Goal: Task Accomplishment & Management: Manage account settings

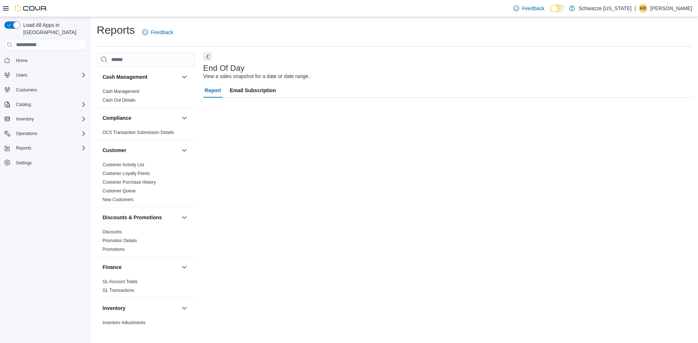
drag, startPoint x: 570, startPoint y: 8, endPoint x: 284, endPoint y: 126, distance: 309.5
click at [560, 9] on icon at bounding box center [558, 9] width 4 height 4
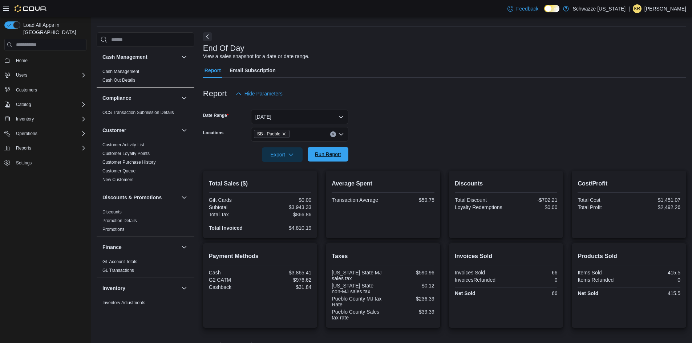
scroll to position [36, 0]
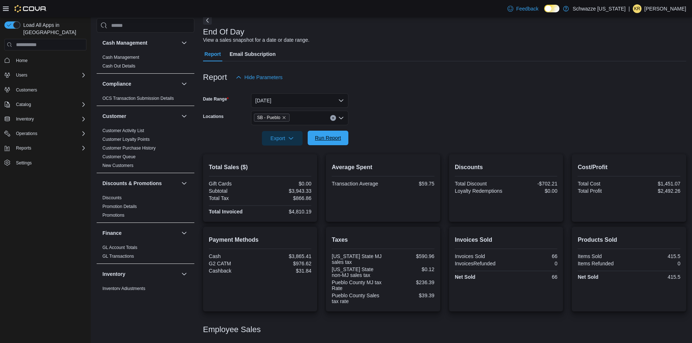
click at [328, 143] on span "Run Report" at bounding box center [328, 138] width 32 height 15
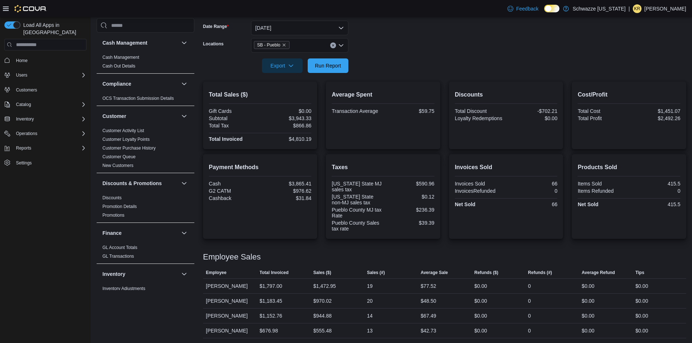
scroll to position [110, 0]
click at [331, 67] on span "Run Report" at bounding box center [328, 64] width 26 height 7
click at [288, 61] on span "Export" at bounding box center [282, 64] width 32 height 15
click at [278, 92] on span "Export to Pdf" at bounding box center [283, 94] width 33 height 6
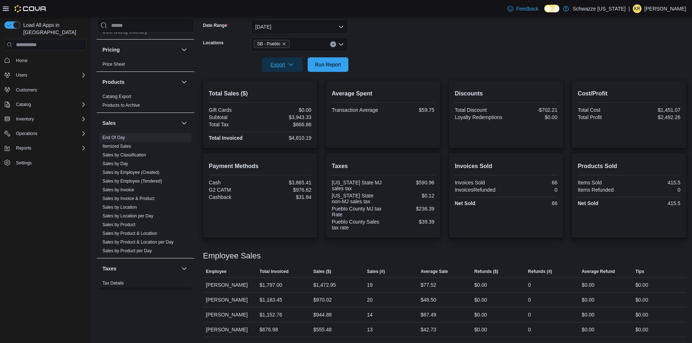
scroll to position [472, 0]
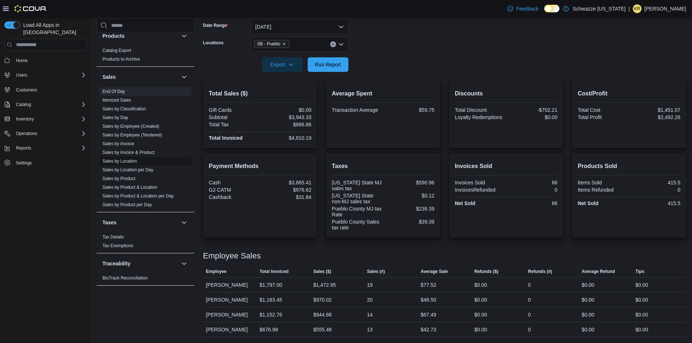
click at [126, 163] on link "Sales by Location" at bounding box center [119, 161] width 35 height 5
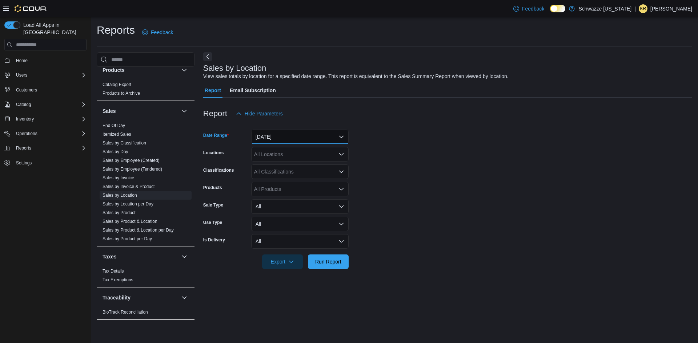
click at [278, 140] on button "Yesterday" at bounding box center [299, 137] width 97 height 15
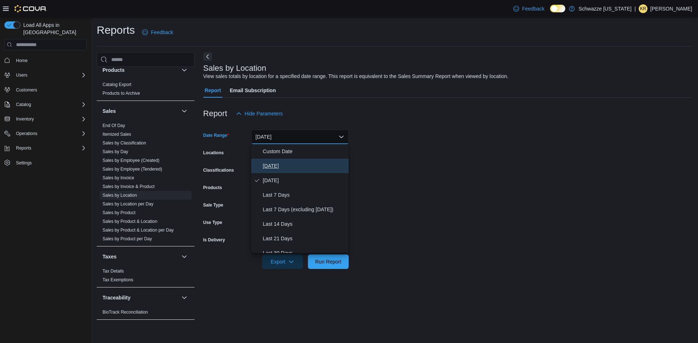
click at [270, 163] on span "[DATE]" at bounding box center [304, 166] width 83 height 9
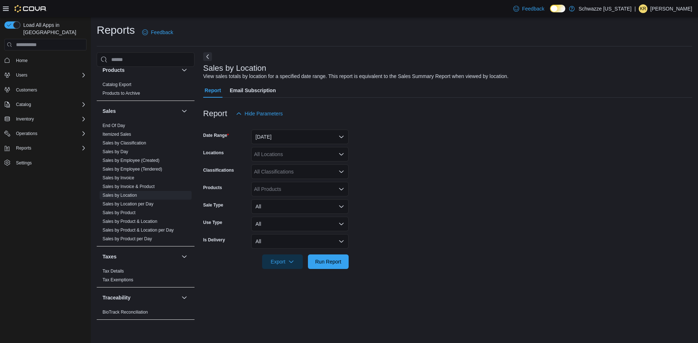
click at [271, 156] on div "All Locations" at bounding box center [299, 154] width 97 height 15
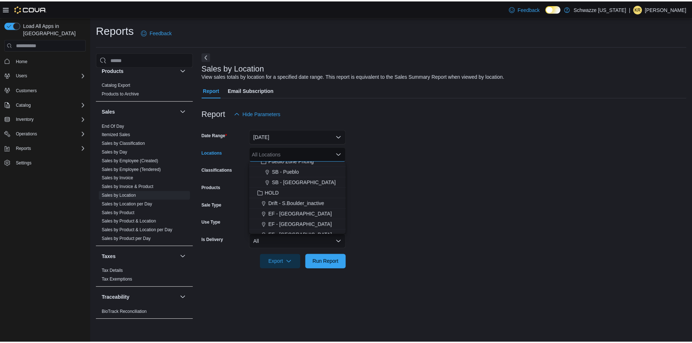
scroll to position [291, 0]
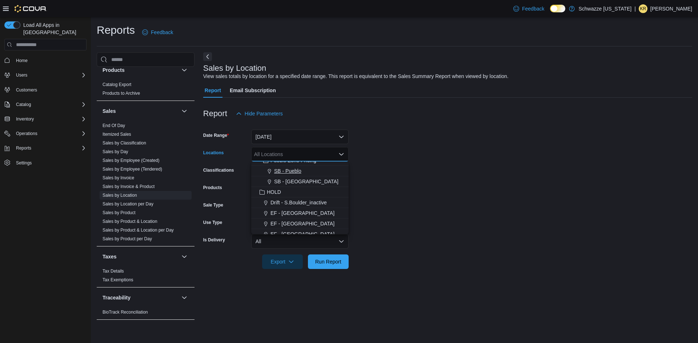
click at [282, 171] on span "SB - Pueblo" at bounding box center [287, 171] width 27 height 7
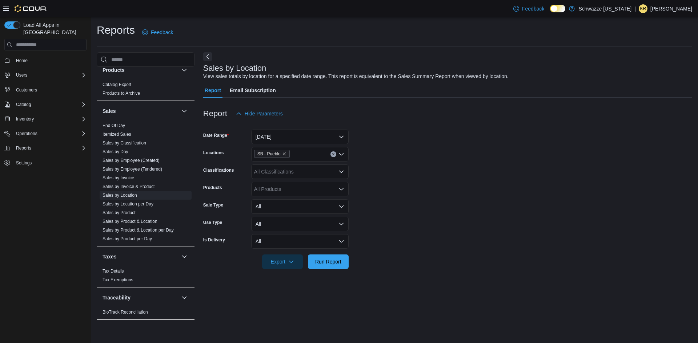
drag, startPoint x: 374, startPoint y: 193, endPoint x: 346, endPoint y: 245, distance: 59.0
click at [374, 193] on form "Date Range Today Locations SB - Pueblo Classifications All Classifications Prod…" at bounding box center [447, 195] width 489 height 148
click at [334, 265] on span "Run Report" at bounding box center [328, 261] width 26 height 7
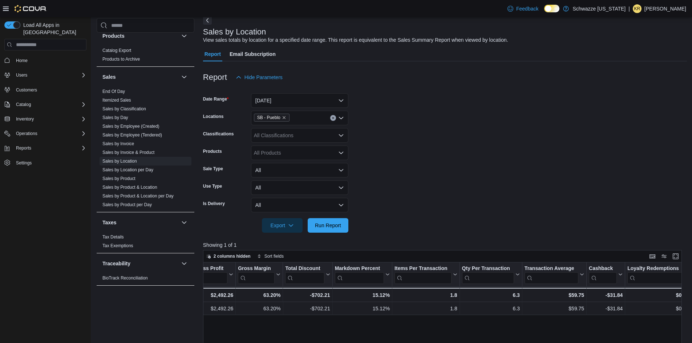
scroll to position [0, 425]
click at [117, 88] on span "End Of Day" at bounding box center [146, 91] width 92 height 9
click at [119, 90] on link "End Of Day" at bounding box center [113, 91] width 23 height 5
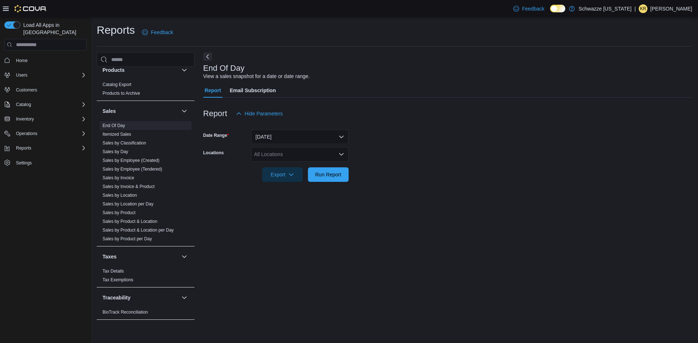
click at [271, 153] on div "All Locations" at bounding box center [299, 154] width 97 height 15
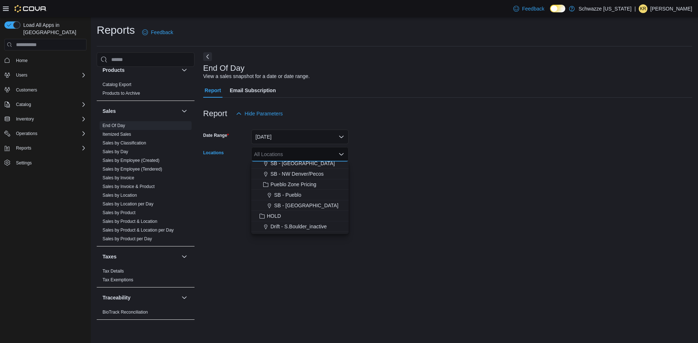
scroll to position [291, 0]
click at [278, 168] on span "SB - Pueblo" at bounding box center [287, 171] width 27 height 7
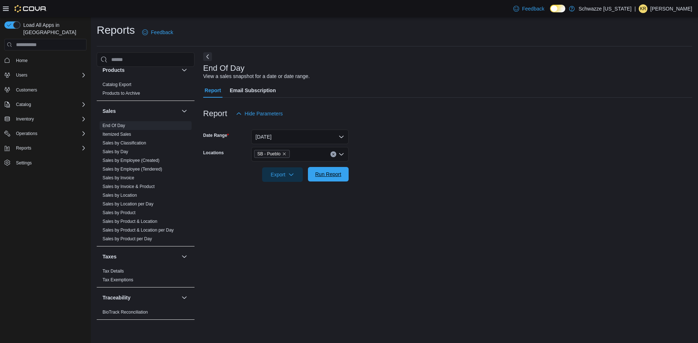
drag, startPoint x: 489, startPoint y: 192, endPoint x: 348, endPoint y: 175, distance: 142.0
click at [483, 193] on div "End Of Day View a sales snapshot for a date or date range. Report Email Subscri…" at bounding box center [447, 188] width 489 height 272
click at [329, 171] on span "Run Report" at bounding box center [328, 174] width 32 height 15
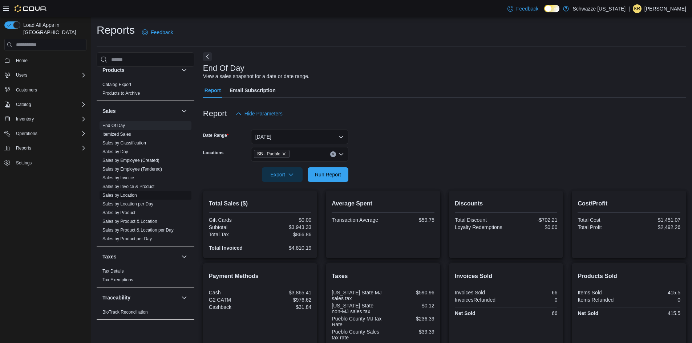
click at [125, 194] on link "Sales by Location" at bounding box center [119, 195] width 35 height 5
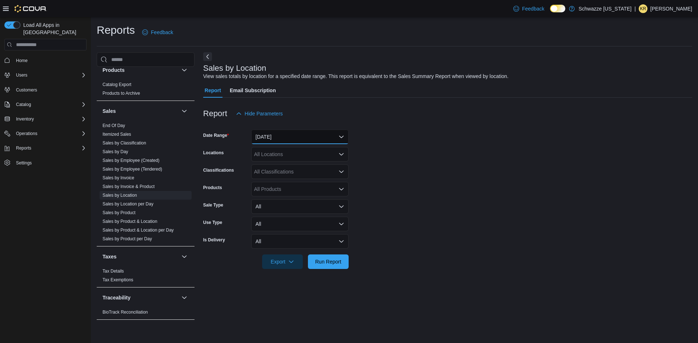
click at [265, 137] on button "Yesterday" at bounding box center [299, 137] width 97 height 15
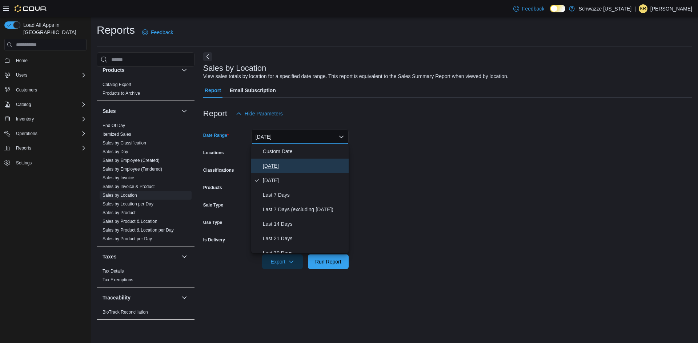
click at [266, 168] on span "[DATE]" at bounding box center [304, 166] width 83 height 9
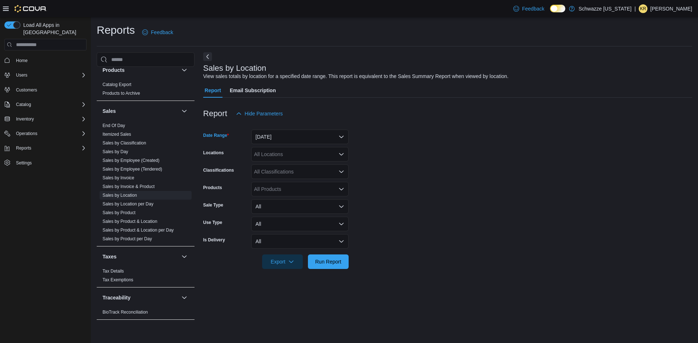
click at [274, 152] on div "All Locations" at bounding box center [299, 154] width 97 height 15
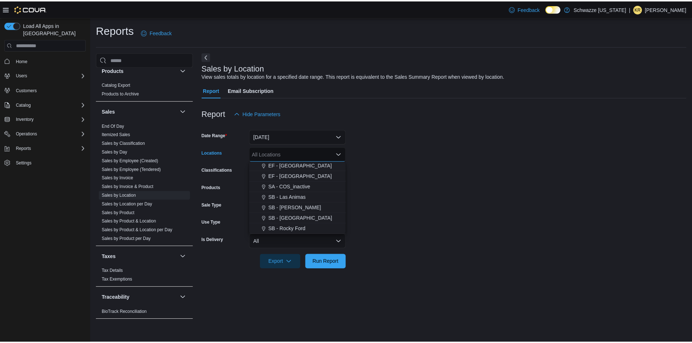
scroll to position [240, 0]
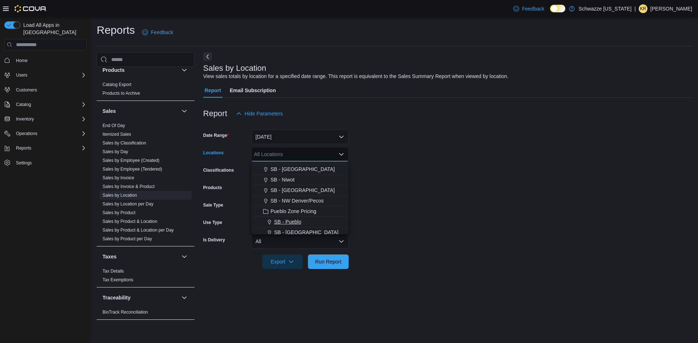
click at [294, 222] on span "SB - Pueblo" at bounding box center [287, 221] width 27 height 7
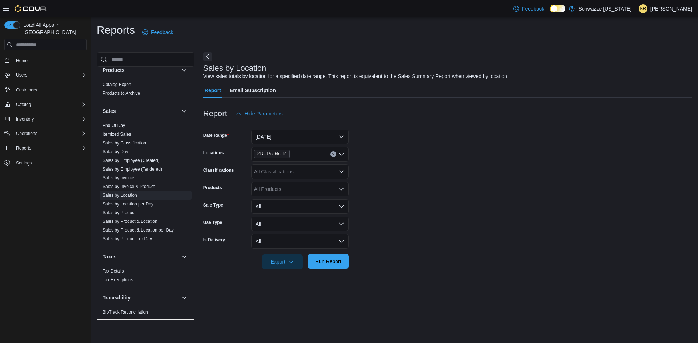
click at [317, 262] on span "Run Report" at bounding box center [328, 261] width 26 height 7
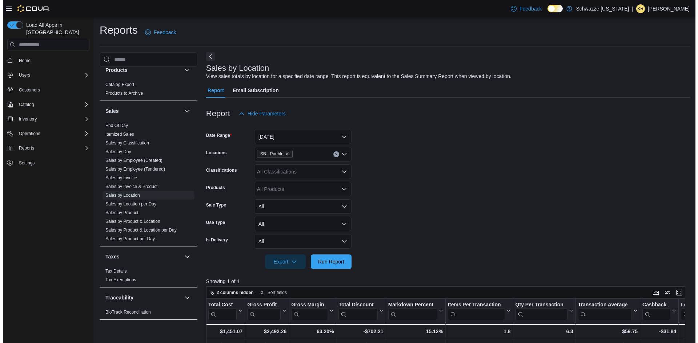
scroll to position [0, 363]
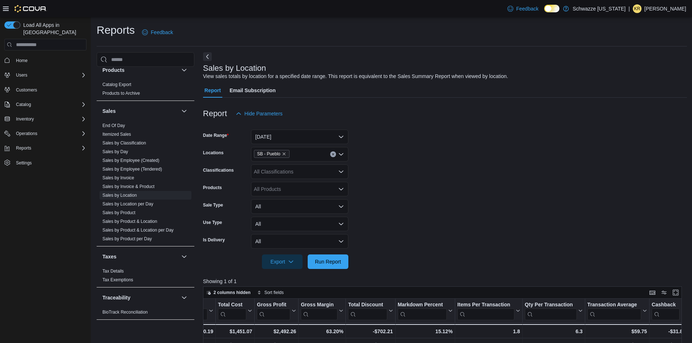
drag, startPoint x: 112, startPoint y: 124, endPoint x: 234, endPoint y: 194, distance: 140.1
click at [112, 124] on link "End Of Day" at bounding box center [113, 125] width 23 height 5
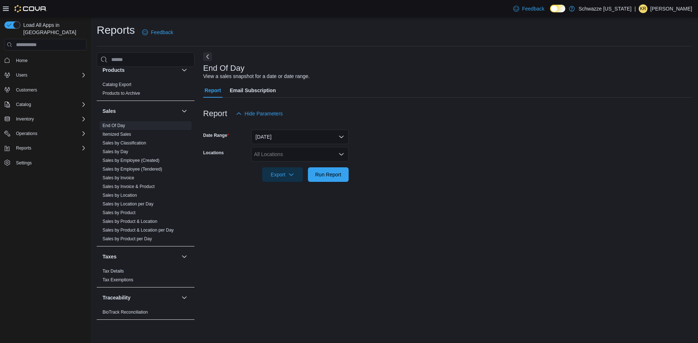
click at [317, 149] on div "All Locations" at bounding box center [299, 154] width 97 height 15
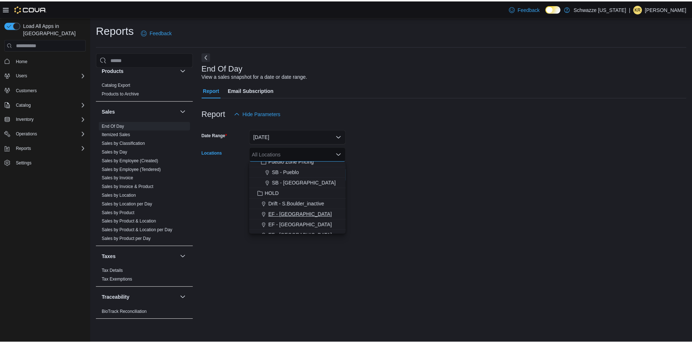
scroll to position [291, 0]
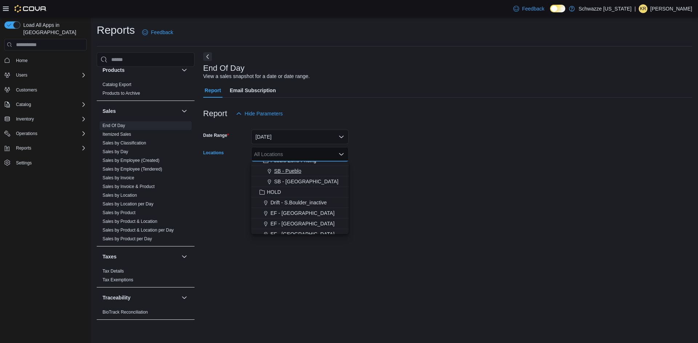
click at [291, 169] on span "SB - Pueblo" at bounding box center [287, 171] width 27 height 7
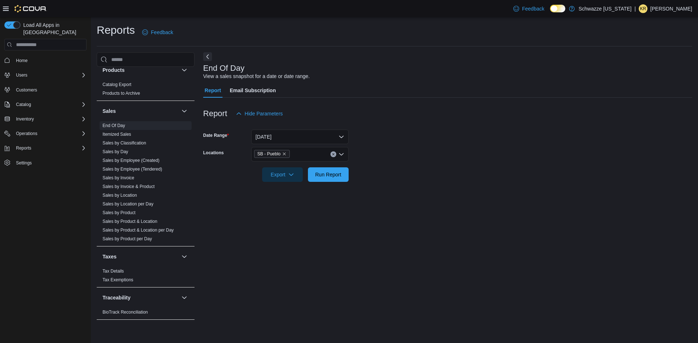
drag, startPoint x: 401, startPoint y: 180, endPoint x: 355, endPoint y: 177, distance: 45.5
click at [394, 179] on form "Date Range Today Locations SB - Pueblo Export Run Report" at bounding box center [447, 151] width 489 height 61
click at [323, 169] on span "Run Report" at bounding box center [328, 174] width 32 height 15
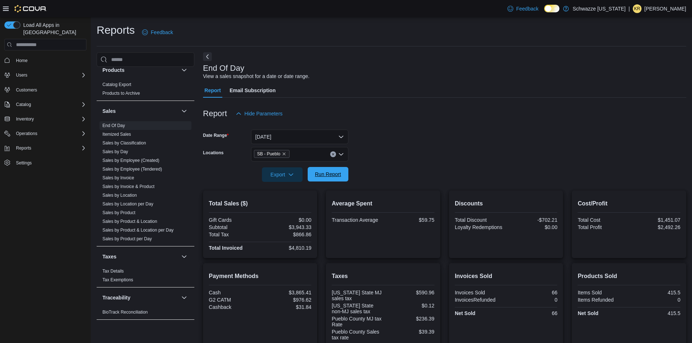
click at [331, 176] on span "Run Report" at bounding box center [328, 174] width 26 height 7
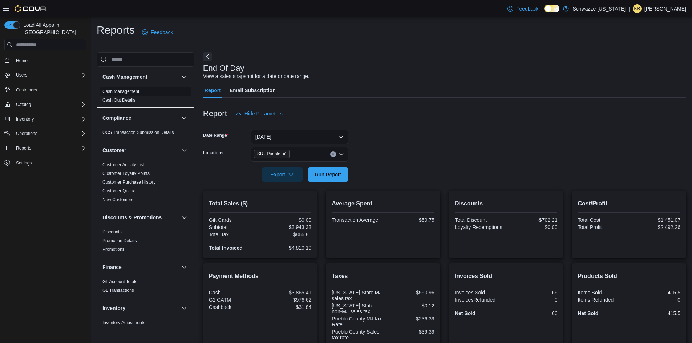
click at [127, 91] on link "Cash Management" at bounding box center [120, 91] width 37 height 5
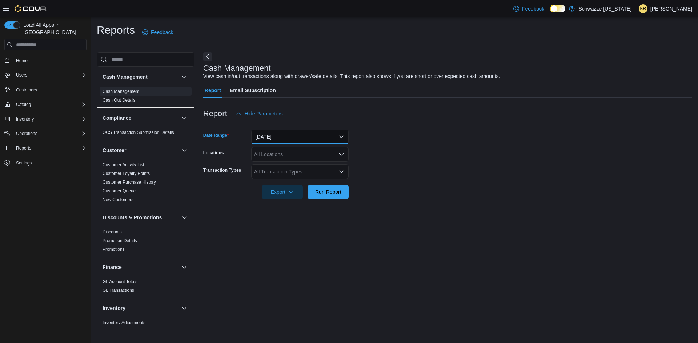
click at [275, 137] on button "[DATE]" at bounding box center [299, 137] width 97 height 15
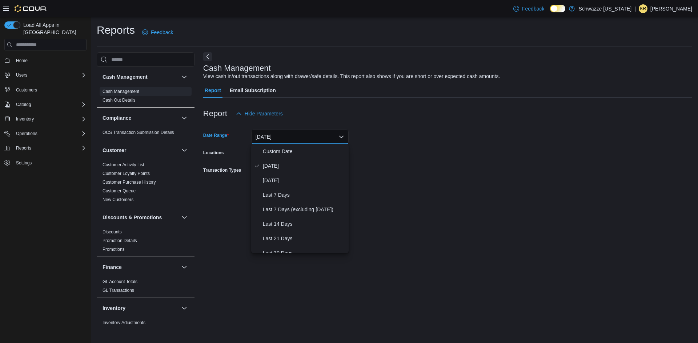
drag, startPoint x: 423, startPoint y: 140, endPoint x: 408, endPoint y: 143, distance: 15.5
click at [422, 140] on form "Date Range Today Locations All Locations Transaction Types All Transaction Type…" at bounding box center [447, 160] width 489 height 78
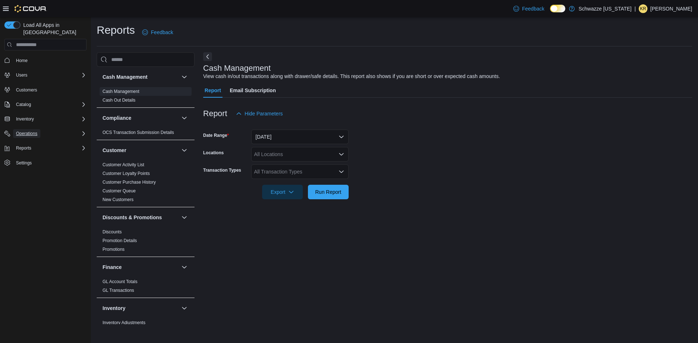
click at [36, 131] on span "Operations" at bounding box center [26, 134] width 21 height 6
click at [33, 141] on span "Cash Management" at bounding box center [31, 144] width 37 height 6
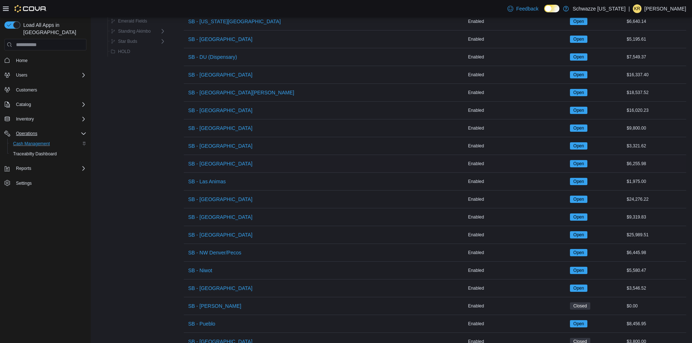
scroll to position [327, 0]
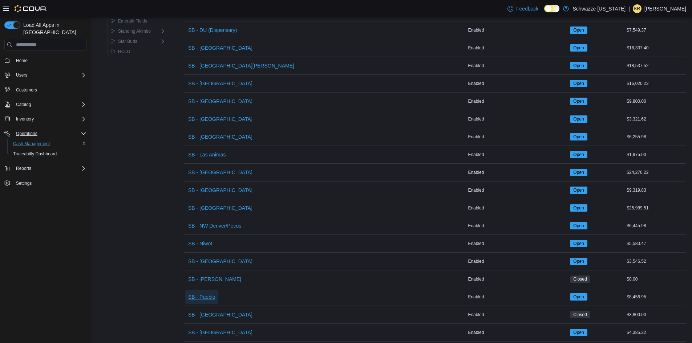
click at [205, 298] on span "SB - Pueblo" at bounding box center [201, 297] width 27 height 7
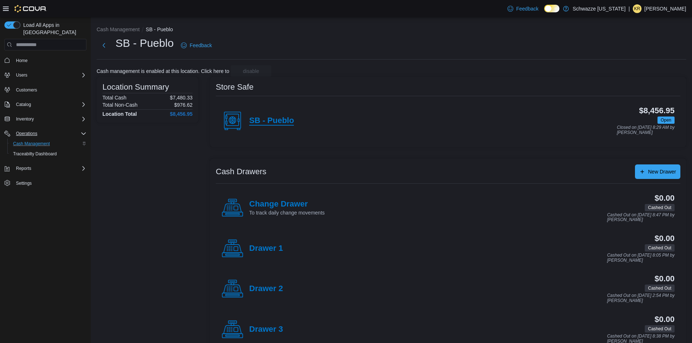
click at [289, 120] on h4 "SB - Pueblo" at bounding box center [271, 120] width 45 height 9
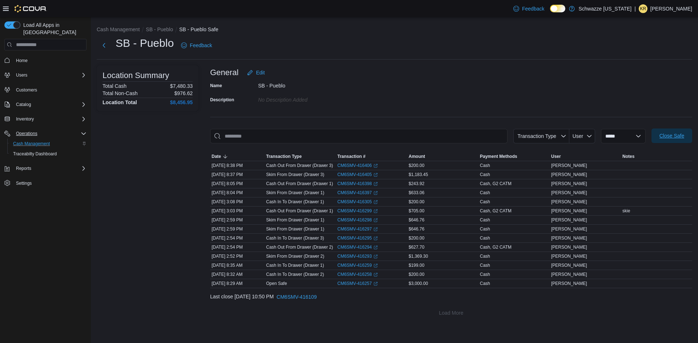
click at [683, 134] on span "Close Safe" at bounding box center [671, 135] width 25 height 7
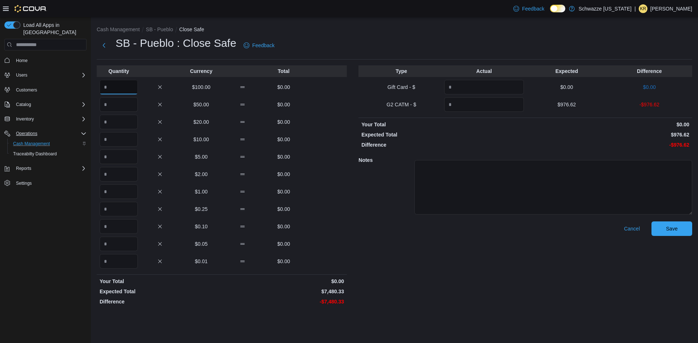
click at [112, 89] on input "Quantity" at bounding box center [119, 87] width 38 height 15
type input "**"
type input "*"
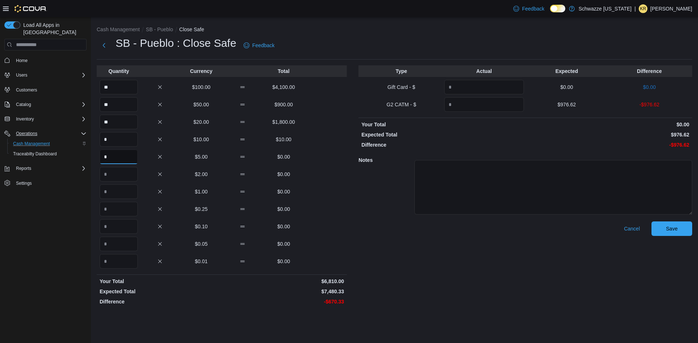
type input "*"
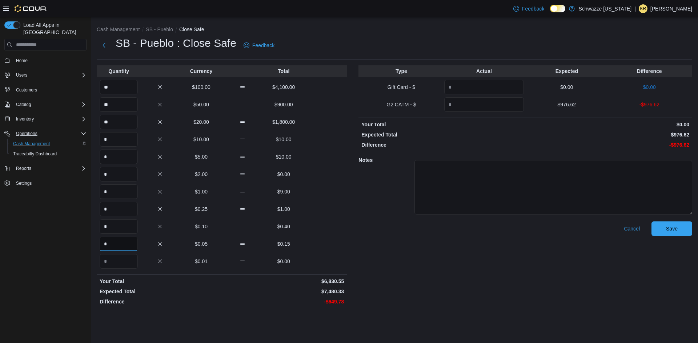
type input "*"
click at [424, 264] on div "Cancel Save" at bounding box center [525, 265] width 334 height 87
click at [120, 88] on input "**" at bounding box center [119, 87] width 38 height 15
type input "**"
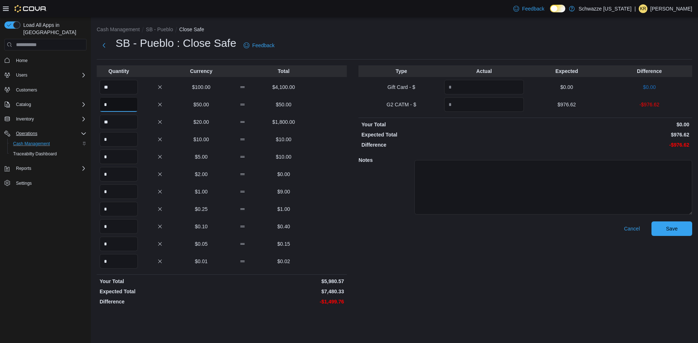
type input "**"
click at [455, 260] on div "Cancel Save" at bounding box center [525, 265] width 334 height 87
click at [477, 110] on input "Quantity" at bounding box center [484, 104] width 80 height 15
type input "******"
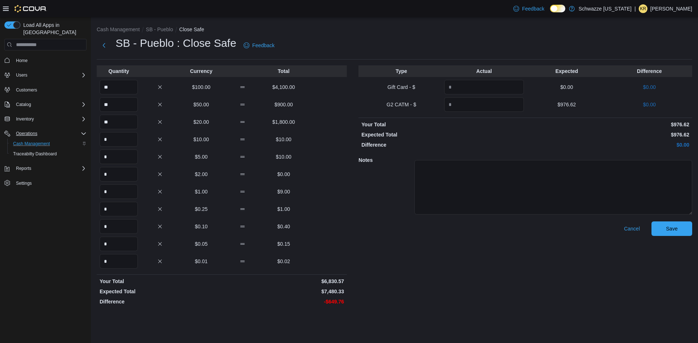
click at [419, 277] on div "Cancel Save" at bounding box center [525, 265] width 334 height 87
click at [21, 56] on span "Home" at bounding box center [22, 60] width 12 height 9
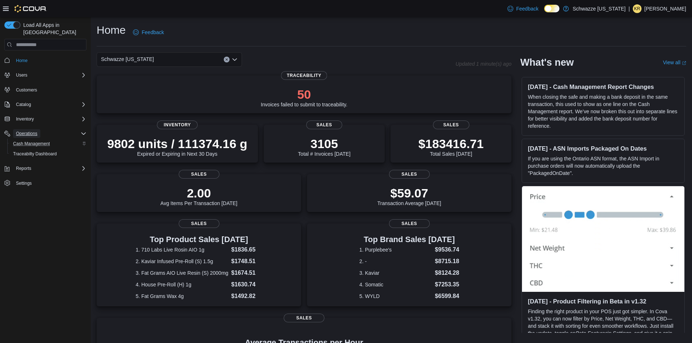
click at [27, 131] on span "Operations" at bounding box center [26, 134] width 21 height 6
click at [27, 87] on span "Customers" at bounding box center [26, 90] width 21 height 6
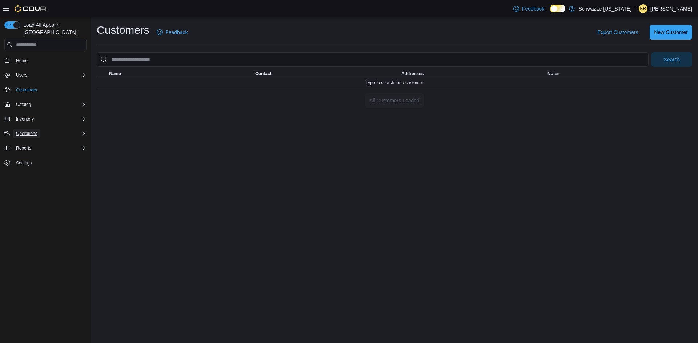
click at [29, 131] on span "Operations" at bounding box center [26, 134] width 21 height 6
click at [39, 141] on span "Cash Management" at bounding box center [31, 144] width 37 height 6
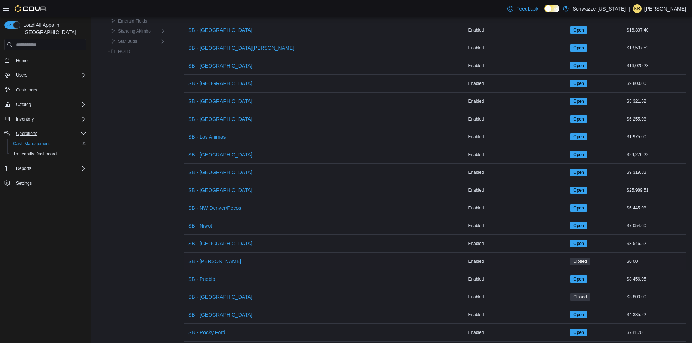
scroll to position [355, 0]
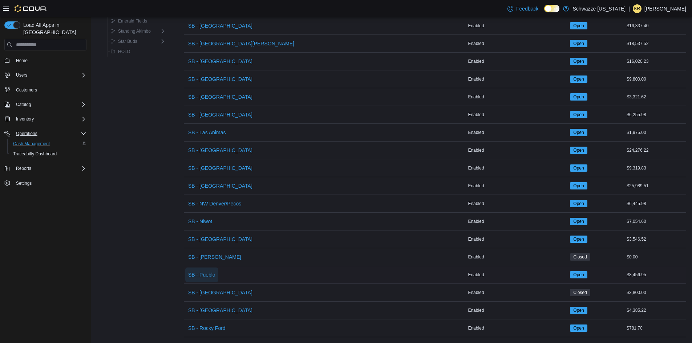
click at [212, 271] on span "SB - Pueblo" at bounding box center [201, 274] width 27 height 7
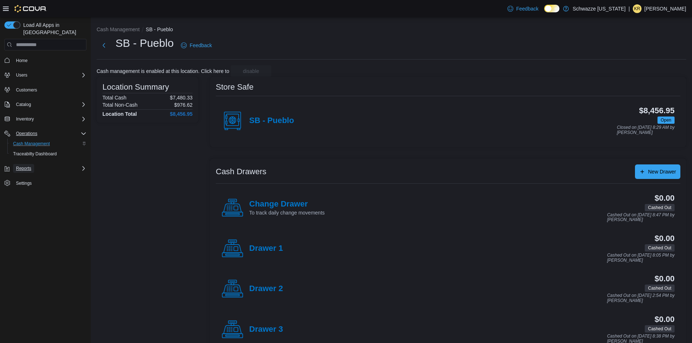
click at [26, 166] on span "Reports" at bounding box center [23, 169] width 15 height 6
click at [21, 166] on span "Reports" at bounding box center [23, 169] width 15 height 6
click at [24, 166] on span "Reports" at bounding box center [23, 169] width 15 height 6
click at [25, 217] on span "Reports" at bounding box center [20, 220] width 15 height 6
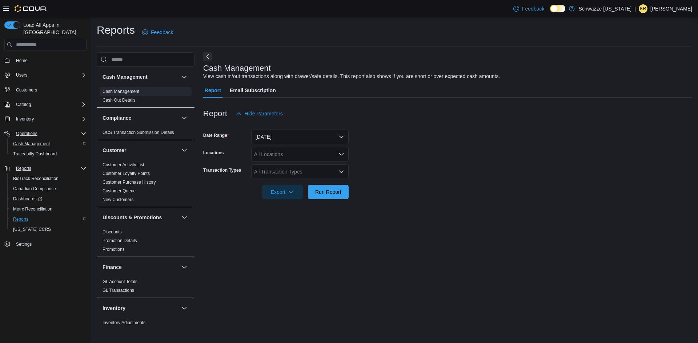
click at [268, 154] on div "All Locations" at bounding box center [299, 154] width 97 height 15
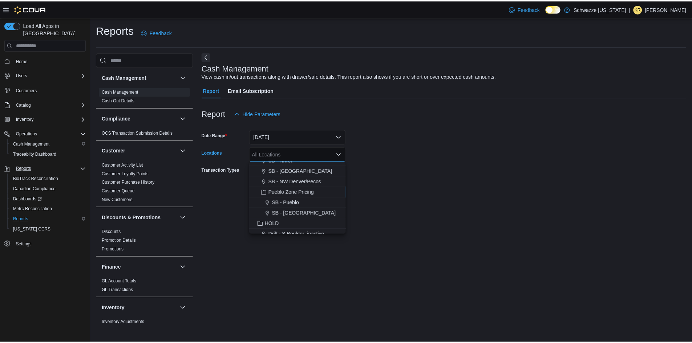
scroll to position [276, 0]
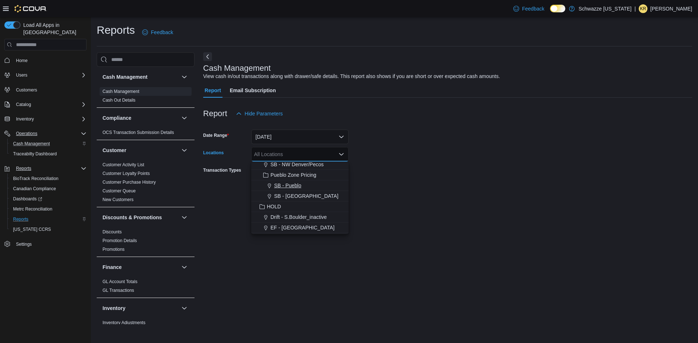
click at [287, 181] on button "SB - Pueblo" at bounding box center [299, 186] width 97 height 11
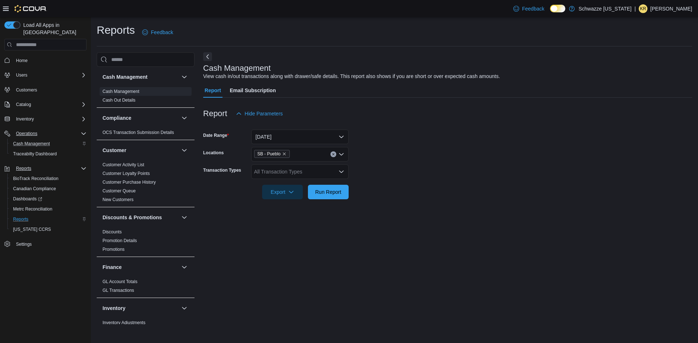
drag, startPoint x: 393, startPoint y: 165, endPoint x: 306, endPoint y: 174, distance: 87.7
click at [393, 165] on form "Date Range Today Locations SB - Pueblo Transaction Types All Transaction Types …" at bounding box center [447, 160] width 489 height 78
click at [320, 194] on span "Run Report" at bounding box center [328, 191] width 26 height 7
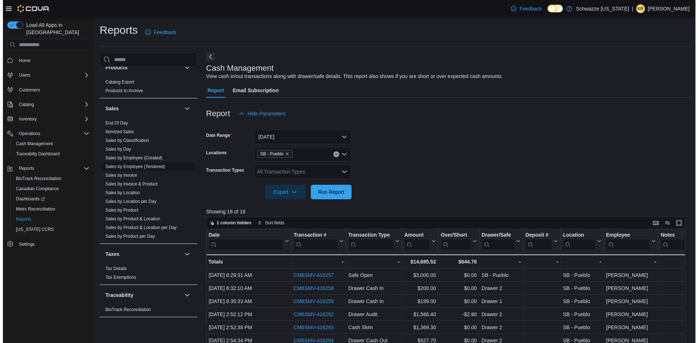
scroll to position [475, 0]
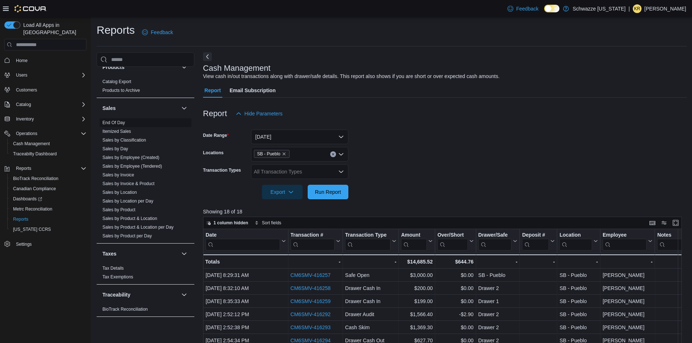
click at [117, 123] on link "End Of Day" at bounding box center [113, 122] width 23 height 5
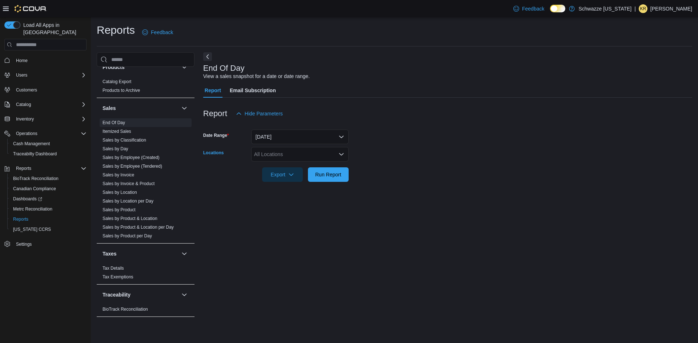
click at [276, 153] on div "All Locations" at bounding box center [299, 154] width 97 height 15
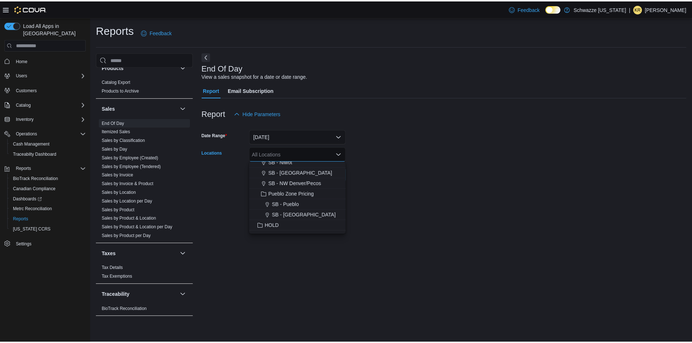
scroll to position [240, 0]
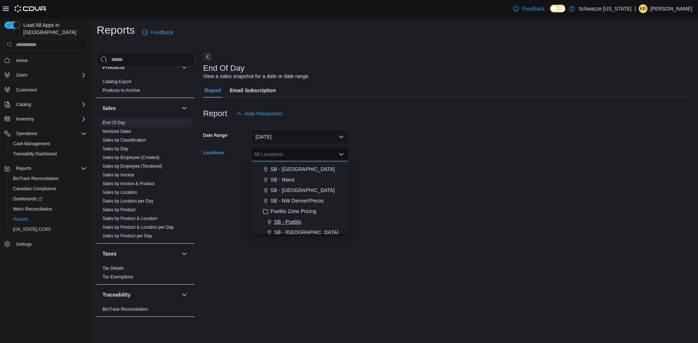
click at [295, 225] on span "SB - Pueblo" at bounding box center [287, 221] width 27 height 7
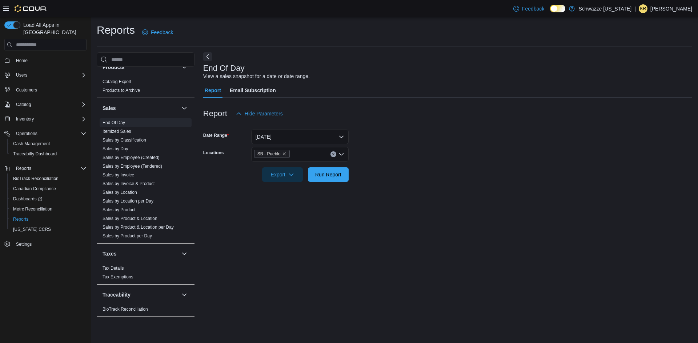
drag, startPoint x: 430, startPoint y: 193, endPoint x: 407, endPoint y: 198, distance: 22.7
click at [427, 193] on div "End Of Day View a sales snapshot for a date or date range. Report Email Subscri…" at bounding box center [447, 188] width 489 height 272
click at [339, 173] on span "Run Report" at bounding box center [328, 174] width 26 height 7
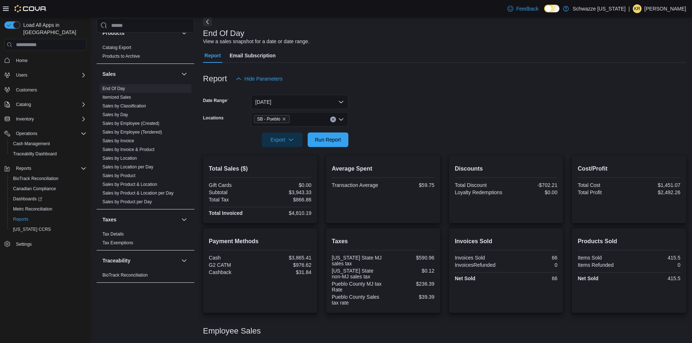
scroll to position [36, 0]
click at [33, 141] on span "Cash Management" at bounding box center [31, 144] width 37 height 6
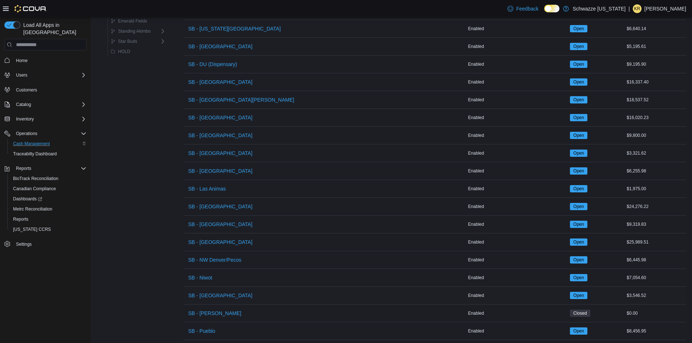
scroll to position [355, 0]
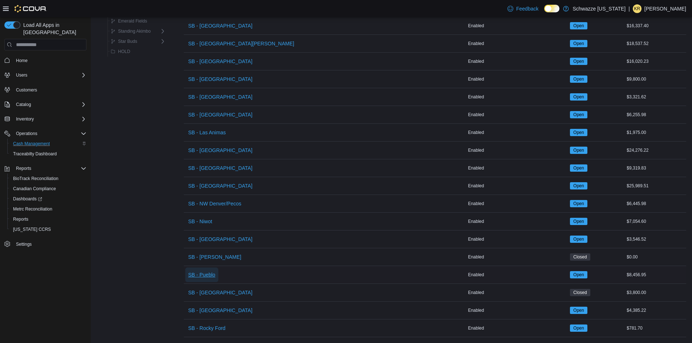
click at [208, 271] on span "SB - Pueblo" at bounding box center [201, 274] width 27 height 7
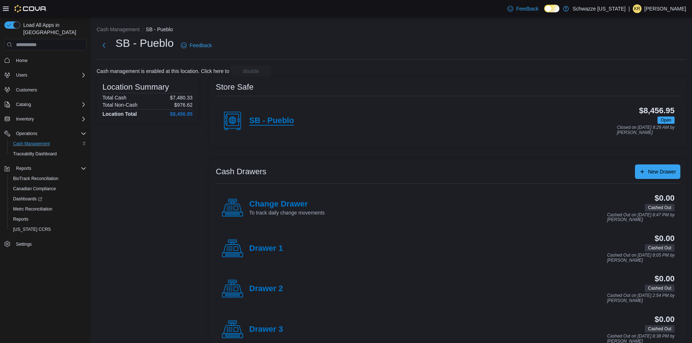
click at [289, 122] on h4 "SB - Pueblo" at bounding box center [271, 120] width 45 height 9
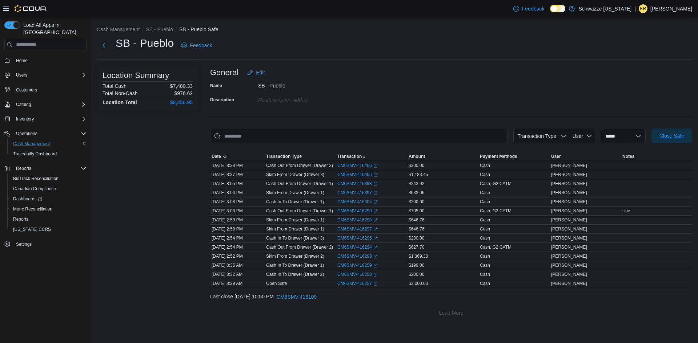
click at [662, 137] on span "Close Safe" at bounding box center [671, 135] width 25 height 7
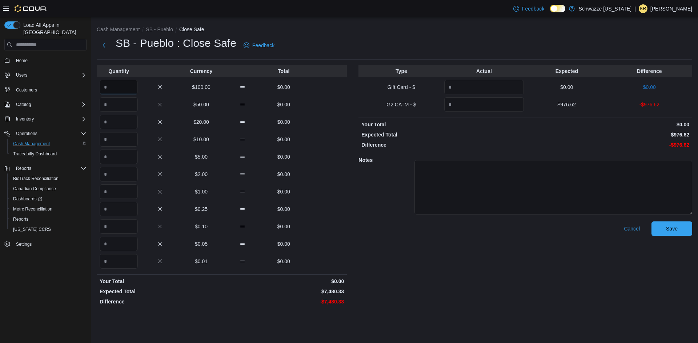
click at [117, 87] on input "Quantity" at bounding box center [119, 87] width 38 height 15
type input "**"
type input "*"
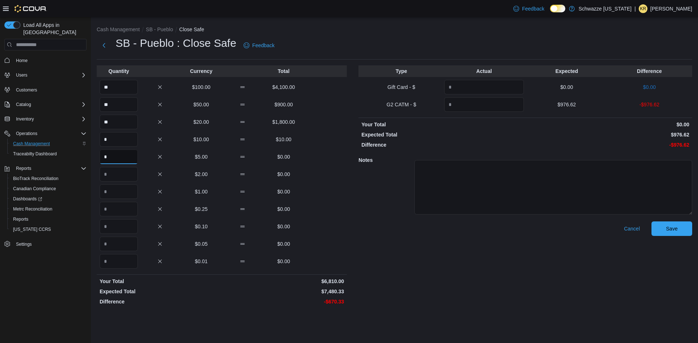
type input "*"
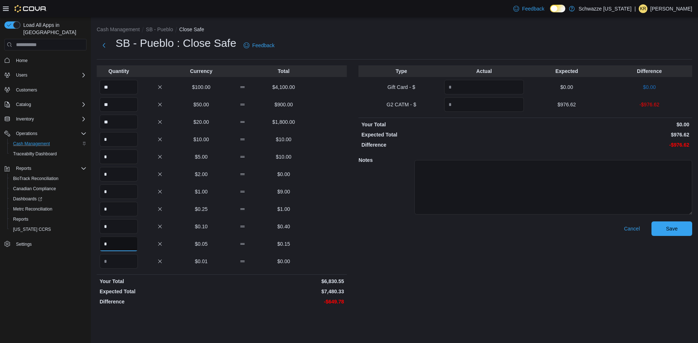
type input "*"
click at [479, 102] on input "Quantity" at bounding box center [484, 104] width 80 height 15
type input "******"
click at [442, 172] on textarea at bounding box center [553, 187] width 278 height 55
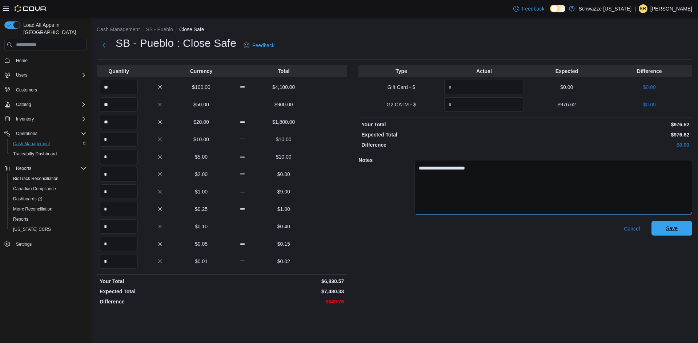
type textarea "**********"
click at [657, 229] on span "Save" at bounding box center [672, 228] width 32 height 15
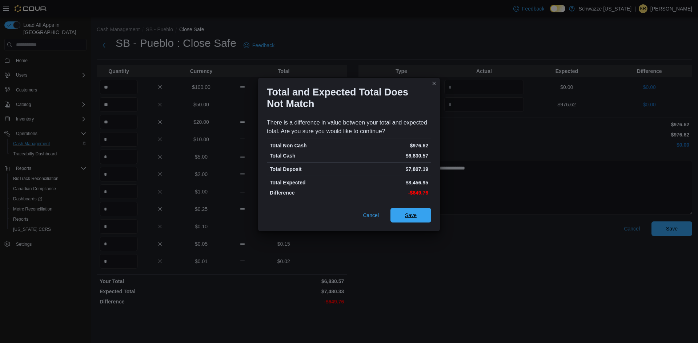
click at [416, 218] on span "Save" at bounding box center [411, 215] width 32 height 15
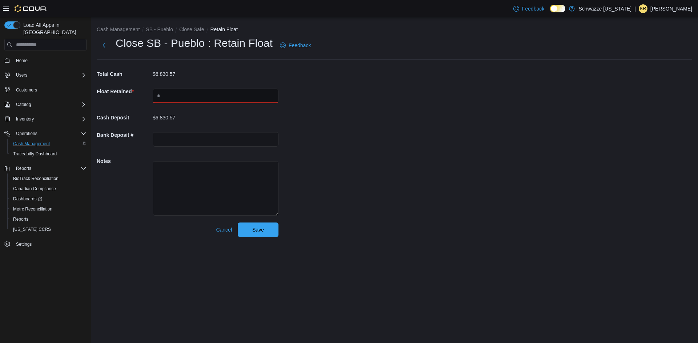
click at [252, 97] on input "text" at bounding box center [216, 96] width 126 height 15
type input "****"
click at [252, 231] on span "Save" at bounding box center [258, 229] width 12 height 7
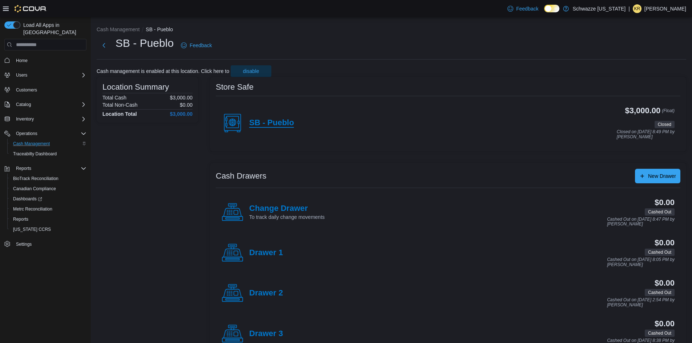
click at [261, 121] on h4 "SB - Pueblo" at bounding box center [271, 122] width 45 height 9
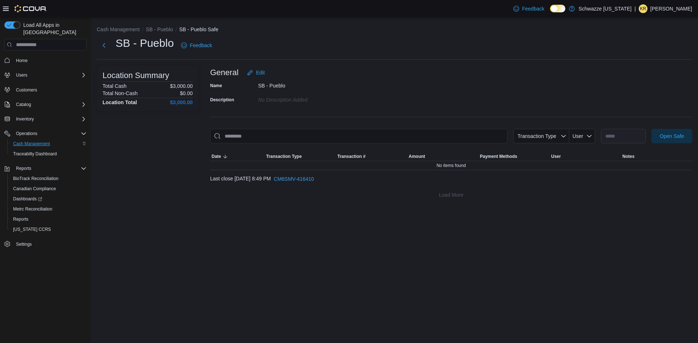
click at [689, 11] on p "[PERSON_NAME]" at bounding box center [671, 8] width 42 height 9
click at [655, 77] on button "Sign Out" at bounding box center [655, 72] width 67 height 12
